Goal: Task Accomplishment & Management: Manage account settings

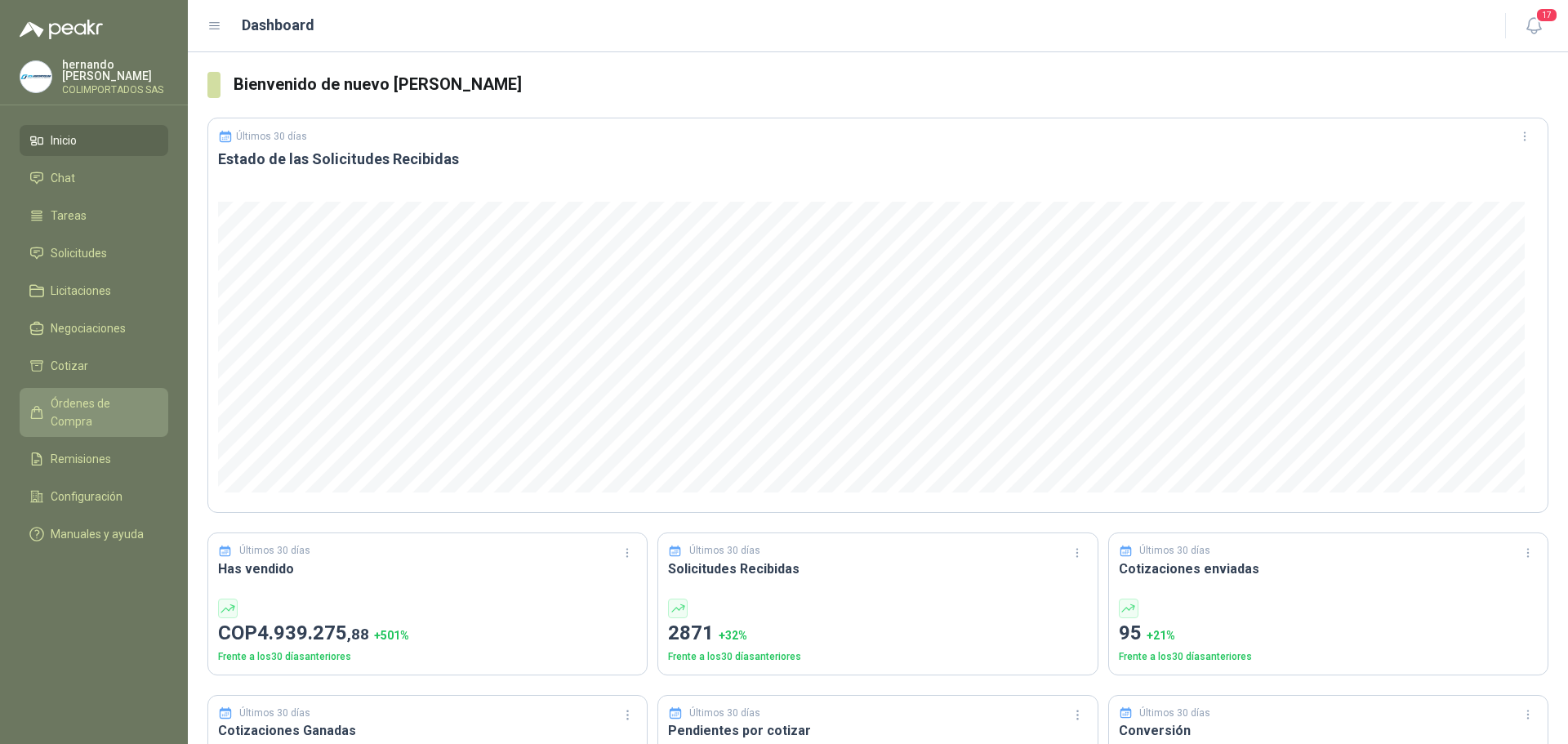
click at [93, 403] on span "Órdenes de Compra" at bounding box center [101, 412] width 102 height 36
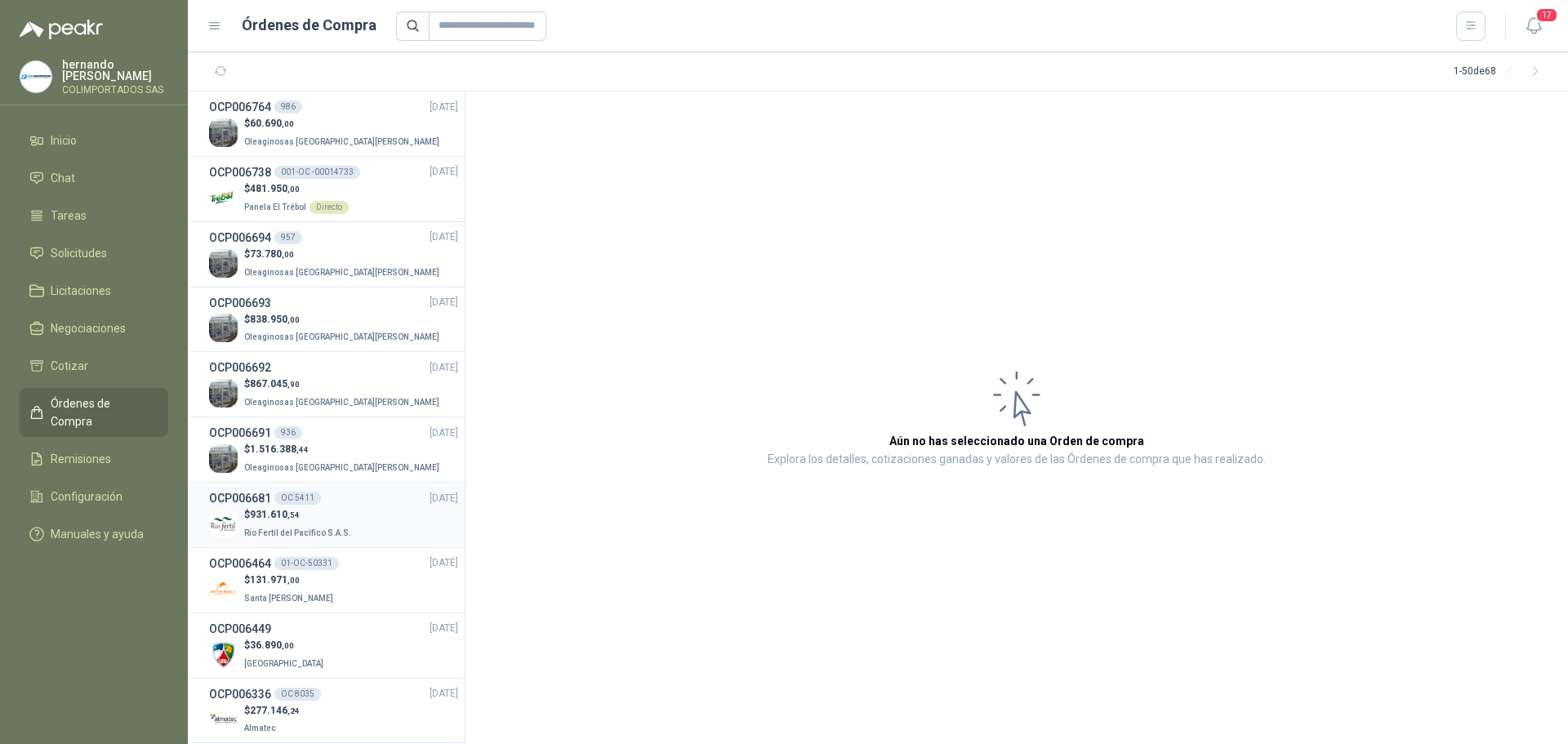
click at [338, 509] on p "$ 931.610 ,54" at bounding box center [299, 515] width 110 height 15
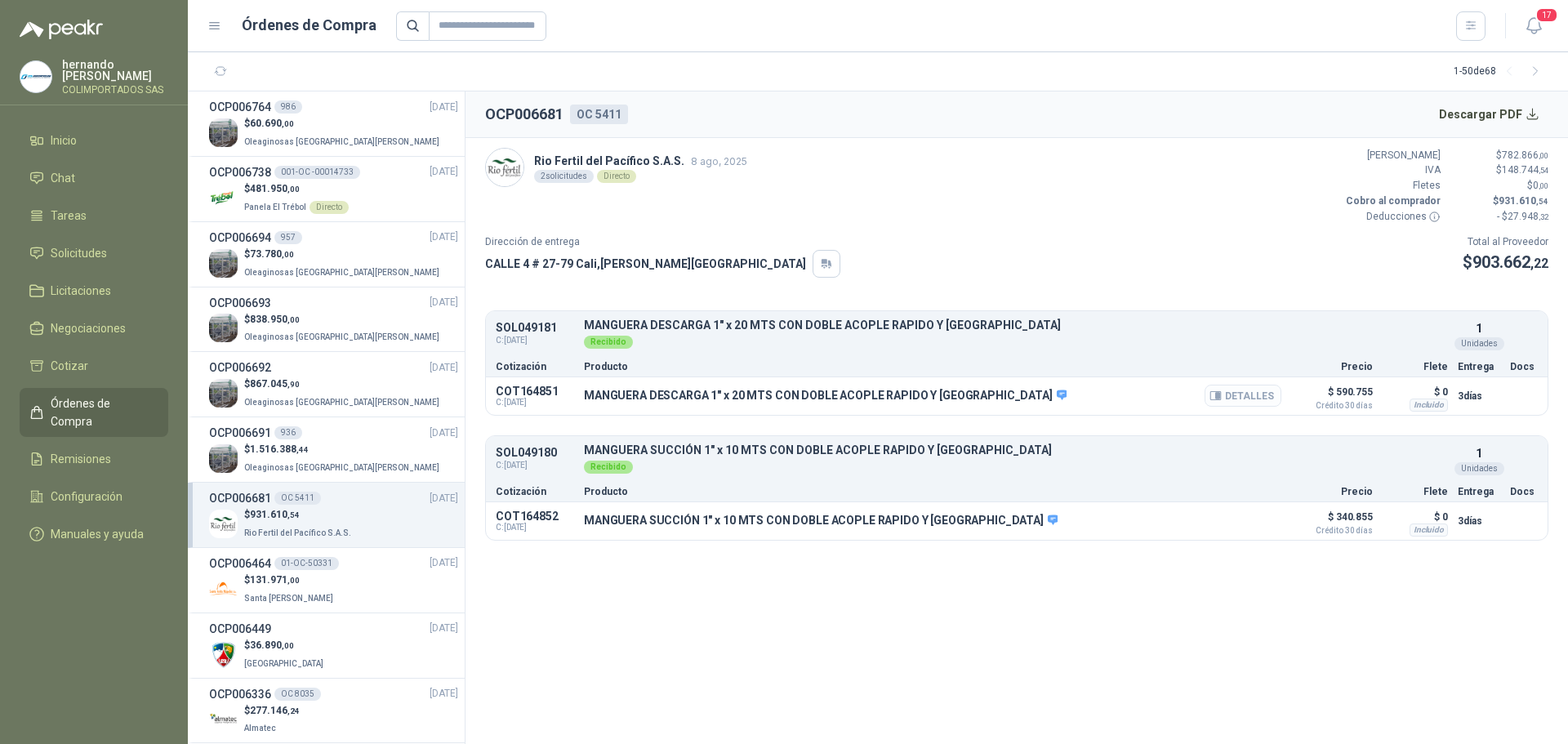
click at [1234, 397] on button "Detalles" at bounding box center [1242, 395] width 76 height 22
click at [1240, 388] on button "Detalles" at bounding box center [1242, 395] width 76 height 22
click at [1245, 391] on button "Detalles" at bounding box center [1242, 395] width 76 height 22
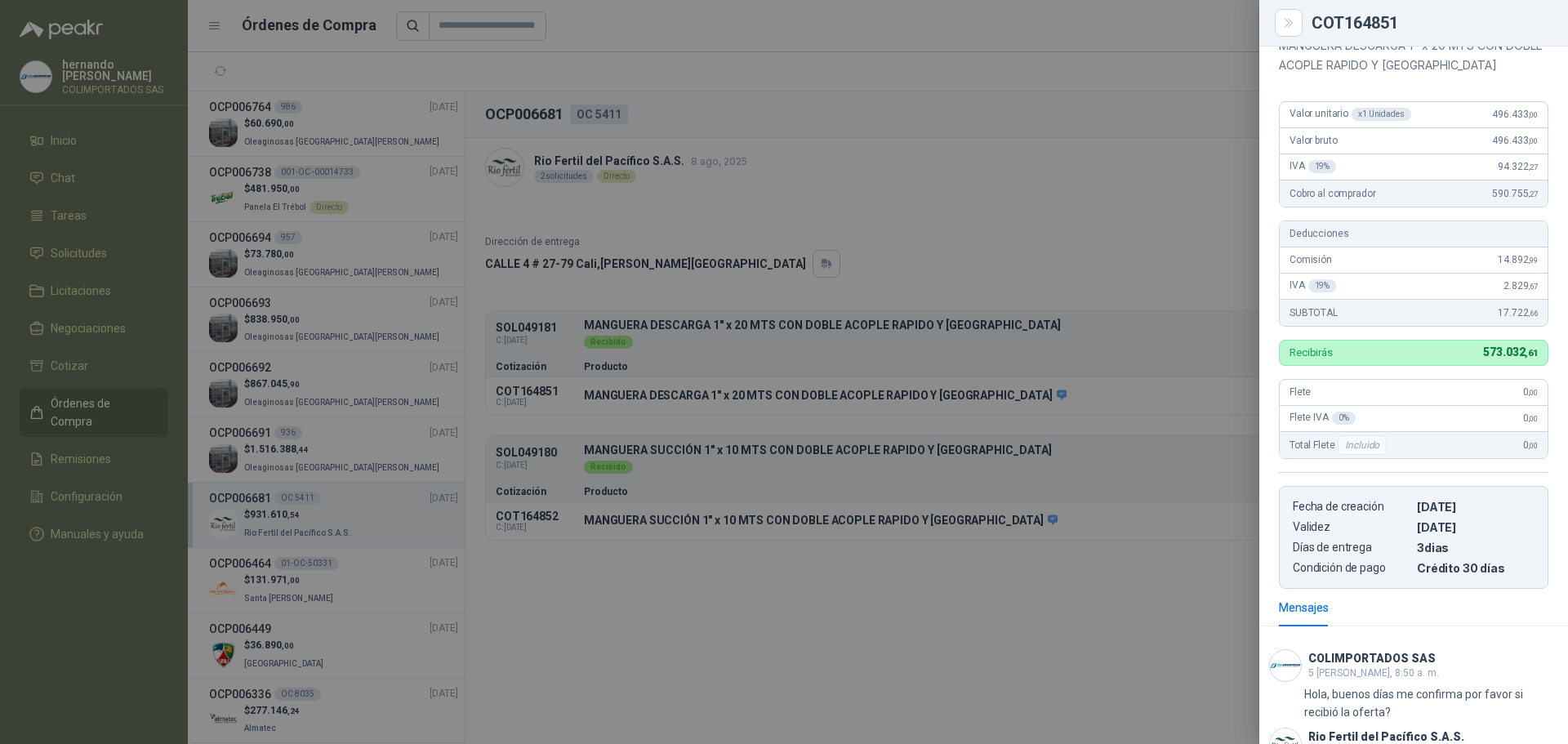
scroll to position [175, 0]
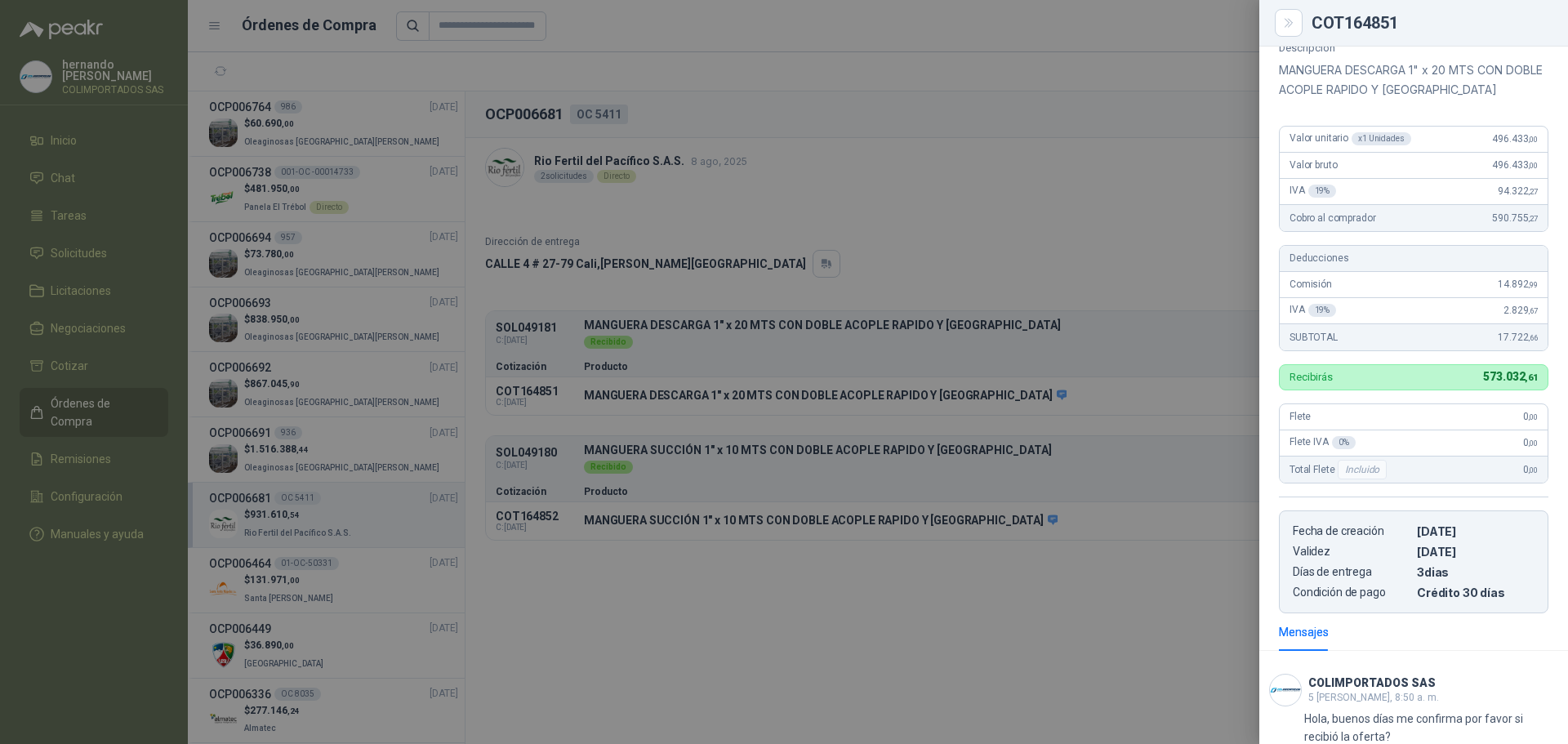
click at [832, 573] on div at bounding box center [784, 372] width 1568 height 744
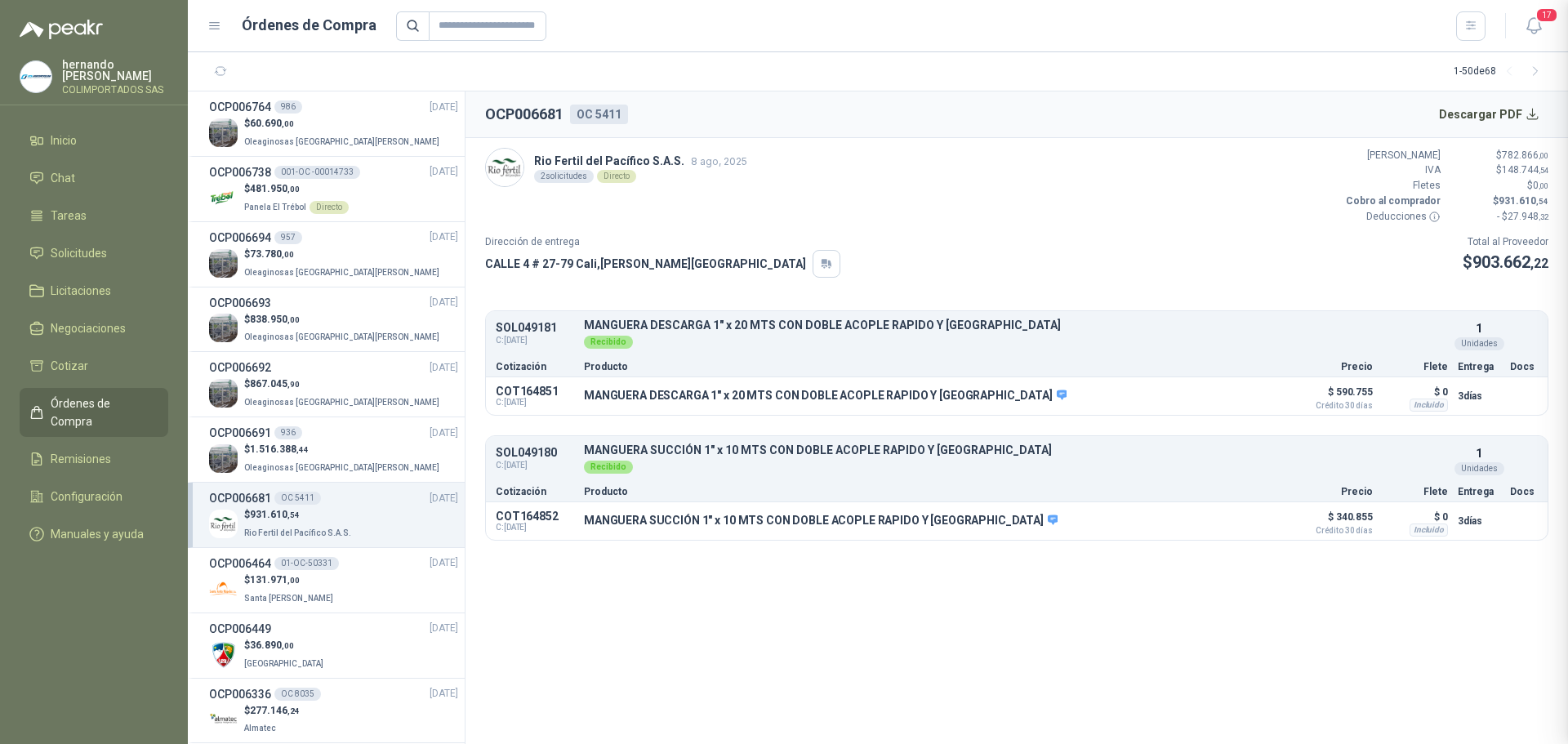
scroll to position [339, 0]
click at [1259, 519] on button "Detalles" at bounding box center [1242, 520] width 76 height 22
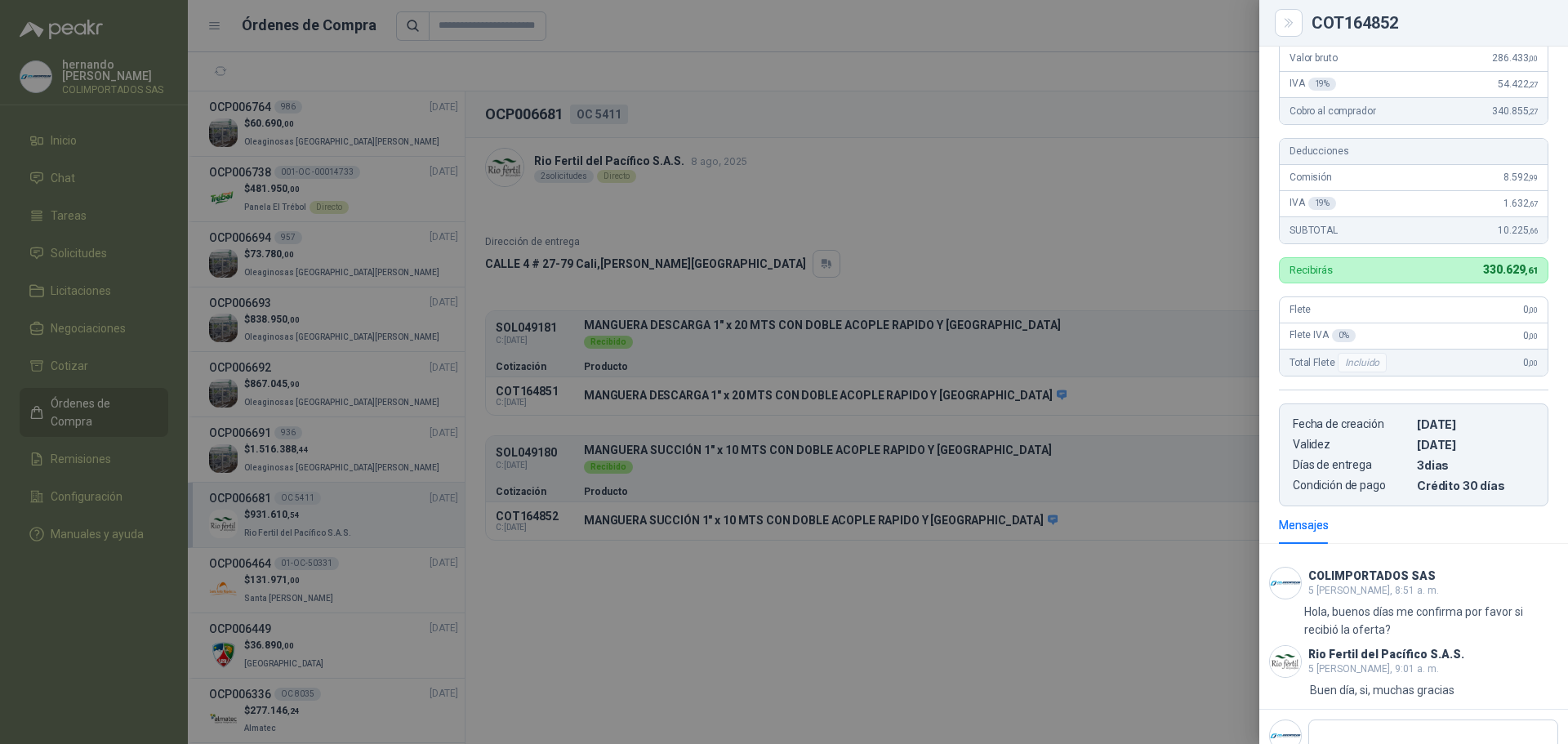
scroll to position [257, 0]
